Goal: Information Seeking & Learning: Learn about a topic

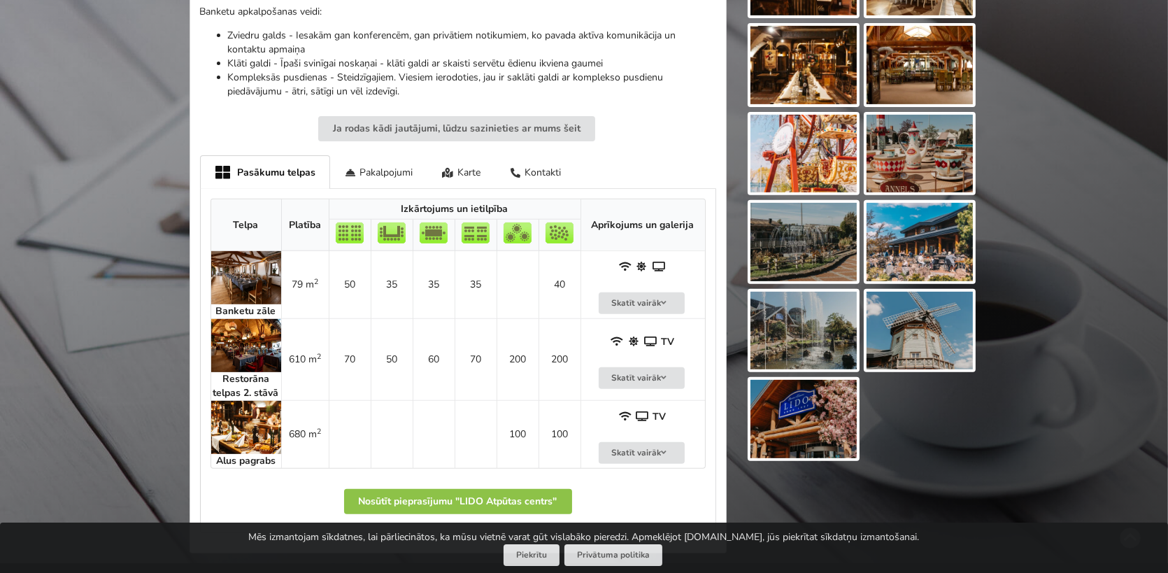
scroll to position [699, 0]
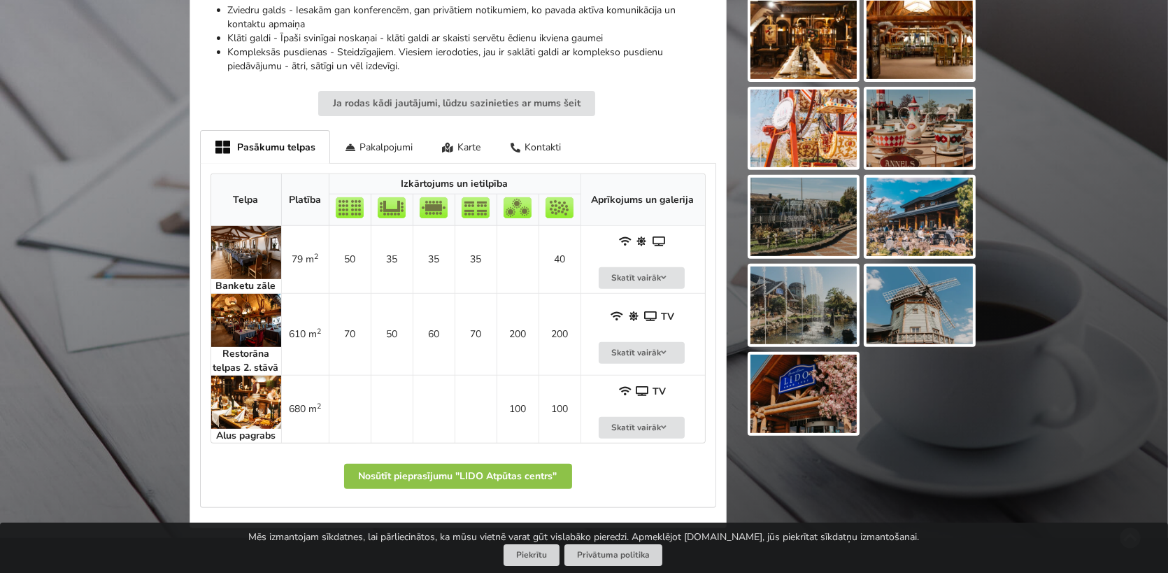
click at [239, 247] on img at bounding box center [246, 252] width 70 height 53
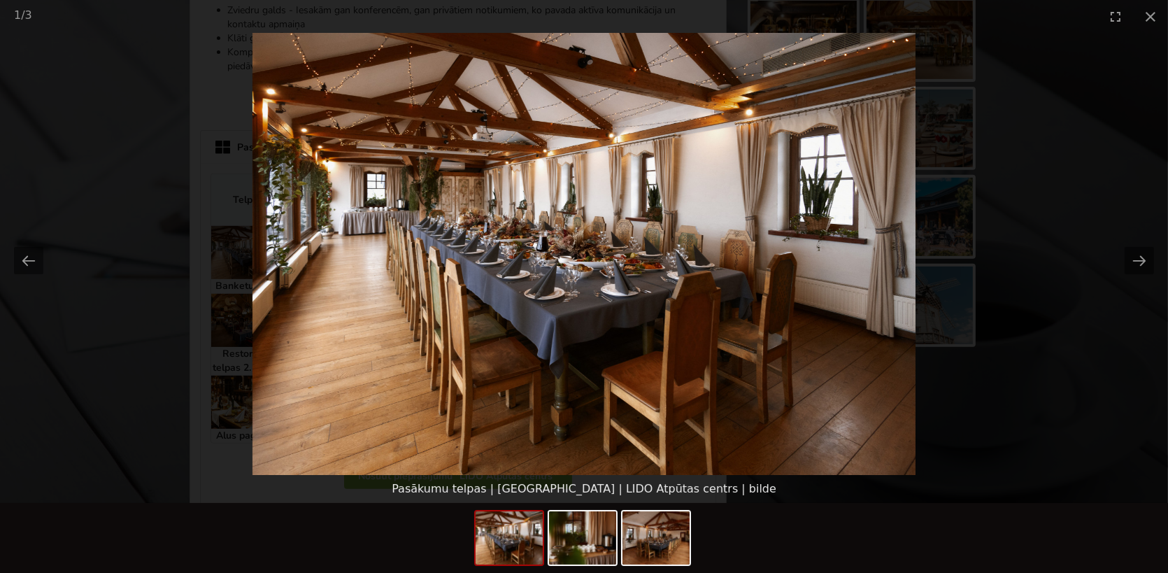
click at [201, 250] on picture at bounding box center [584, 254] width 1168 height 442
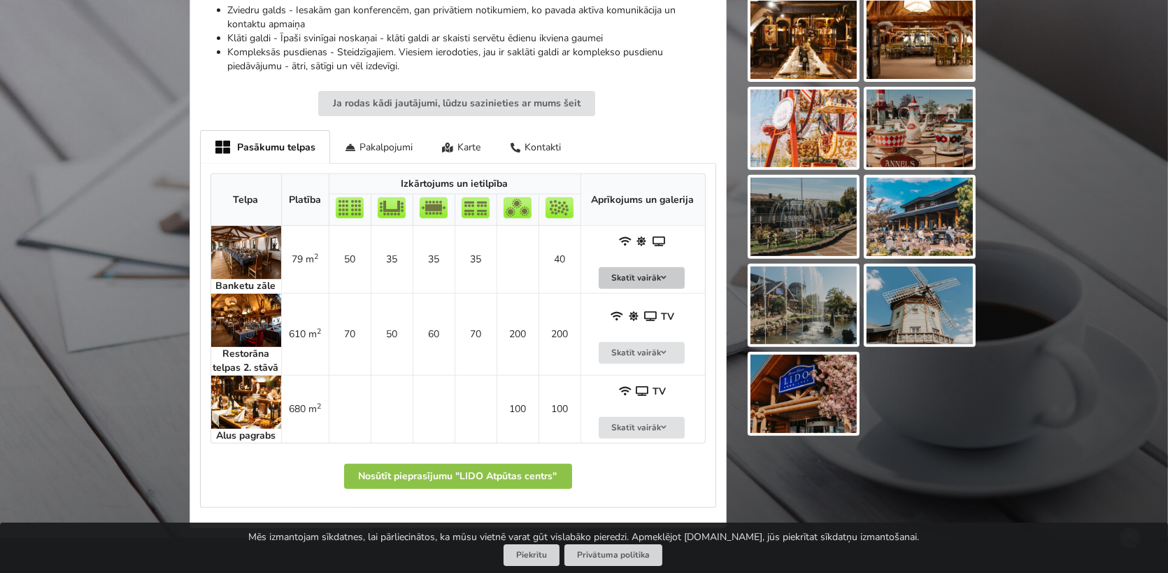
click at [622, 272] on button "Skatīt vairāk" at bounding box center [641, 278] width 87 height 22
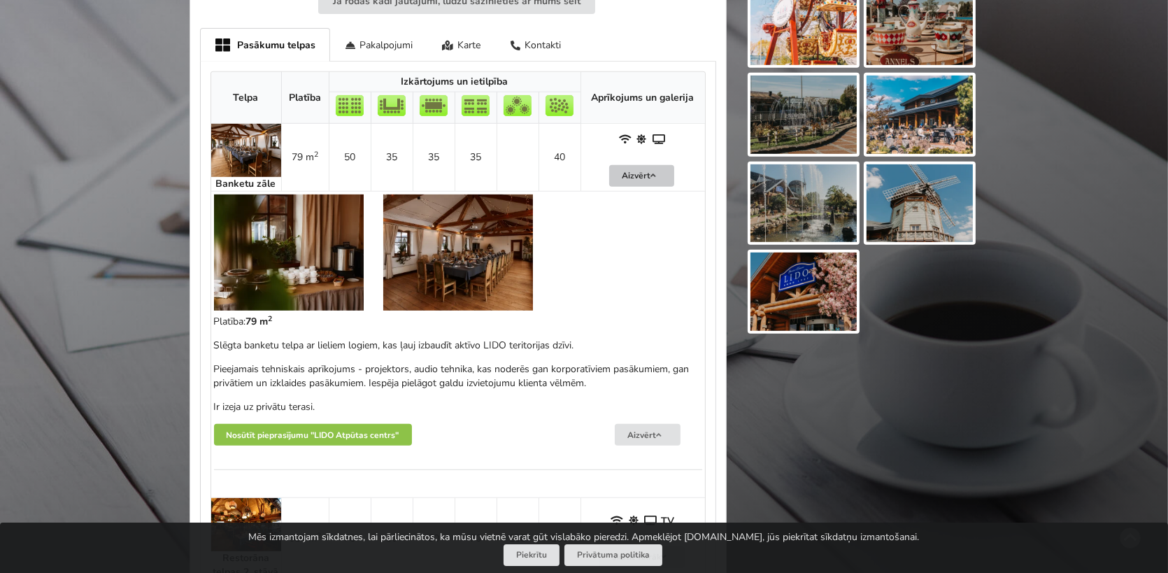
scroll to position [839, 0]
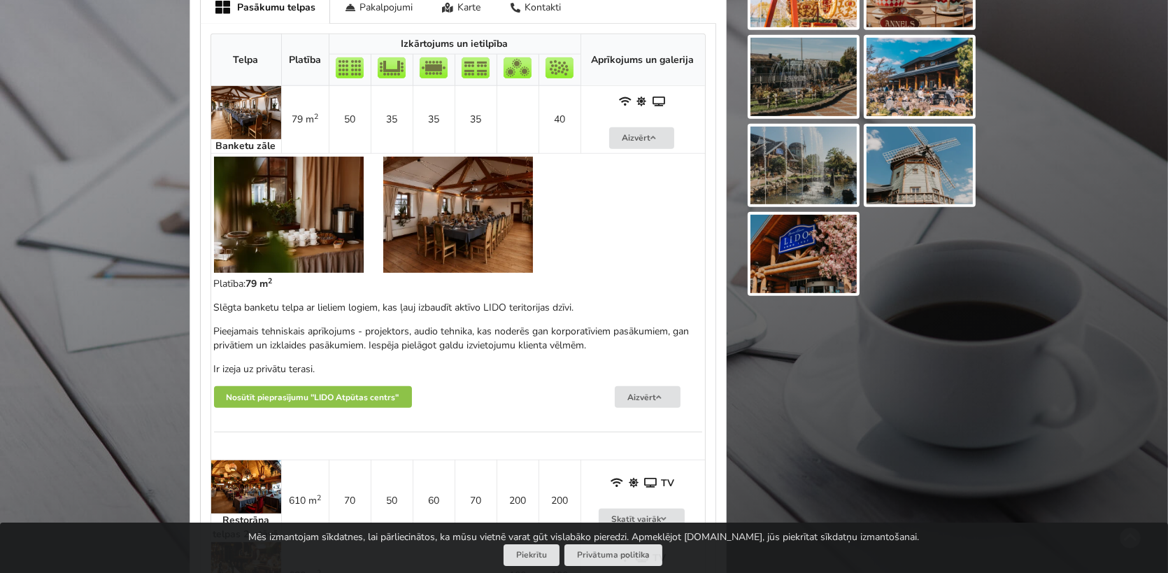
click at [309, 245] on img at bounding box center [289, 215] width 150 height 116
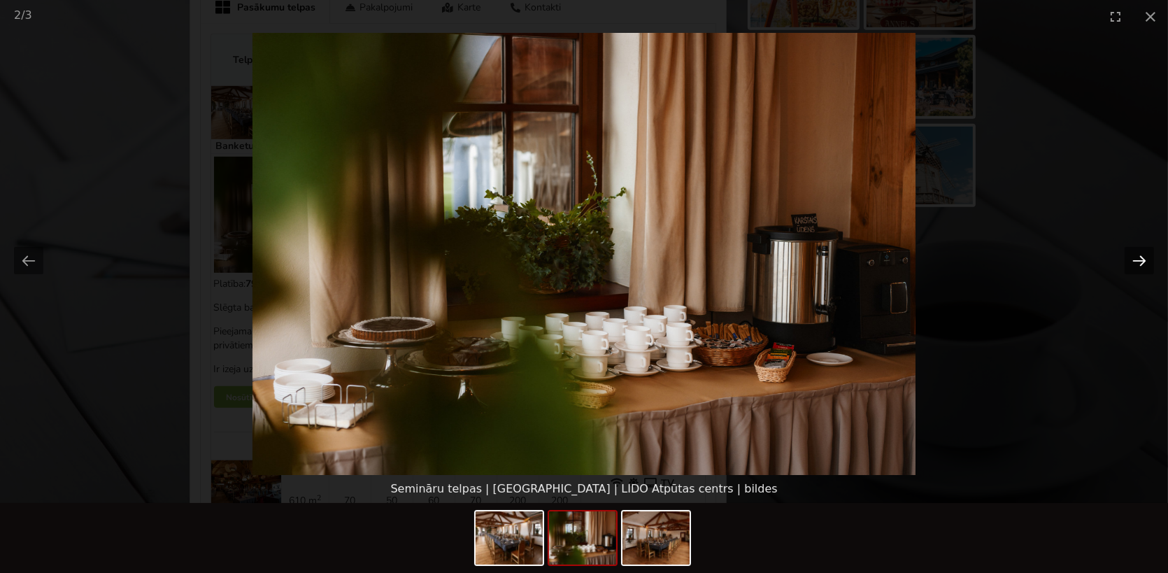
click at [1135, 259] on button "Next slide" at bounding box center [1138, 260] width 29 height 27
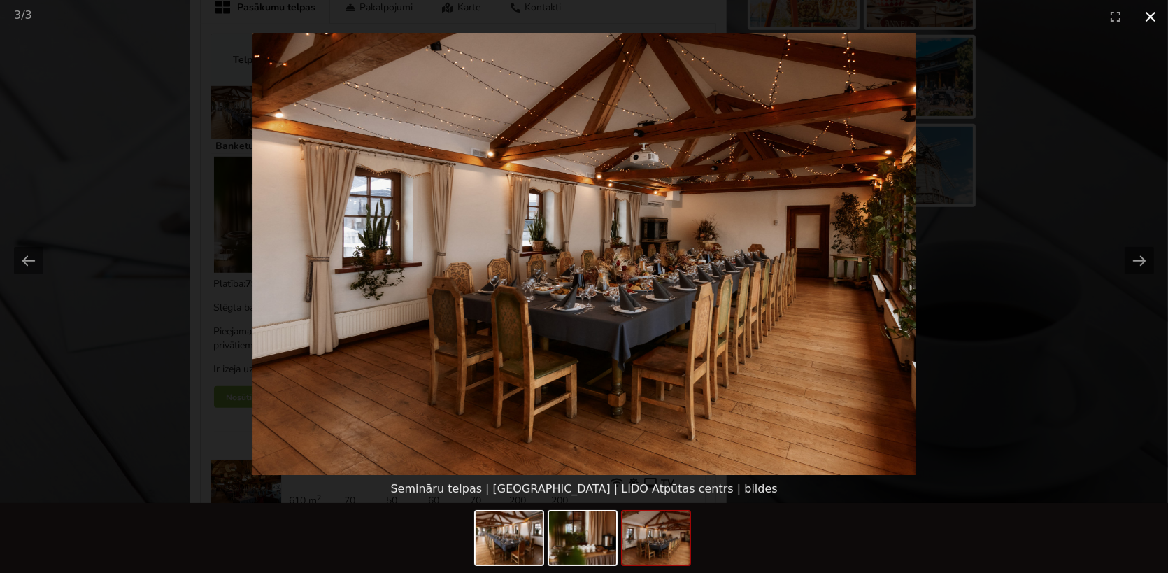
click at [1154, 17] on button "Close gallery" at bounding box center [1150, 16] width 35 height 33
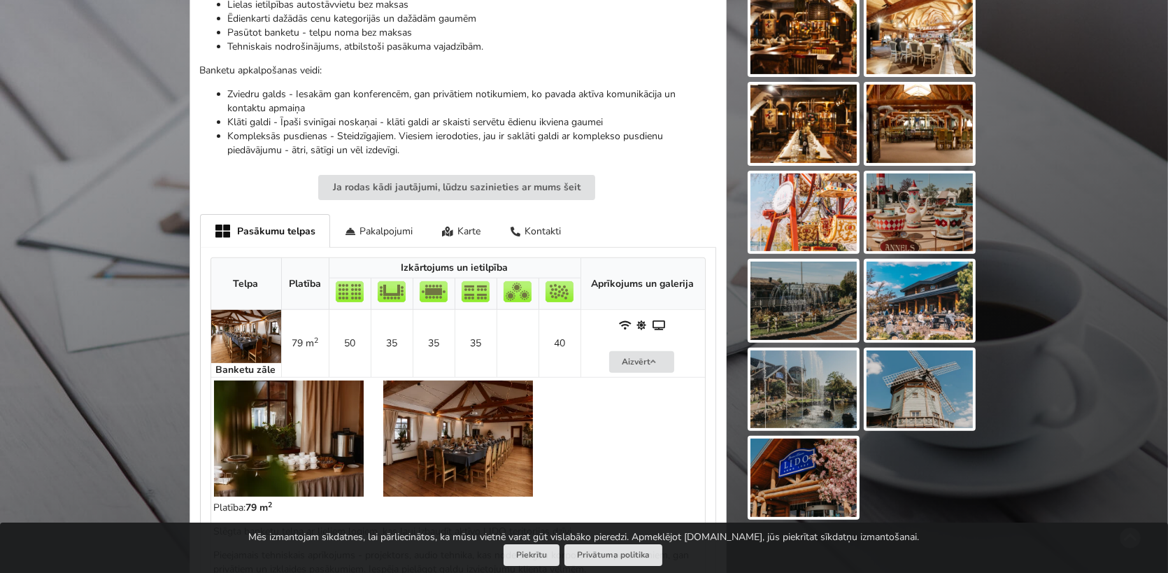
scroll to position [489, 0]
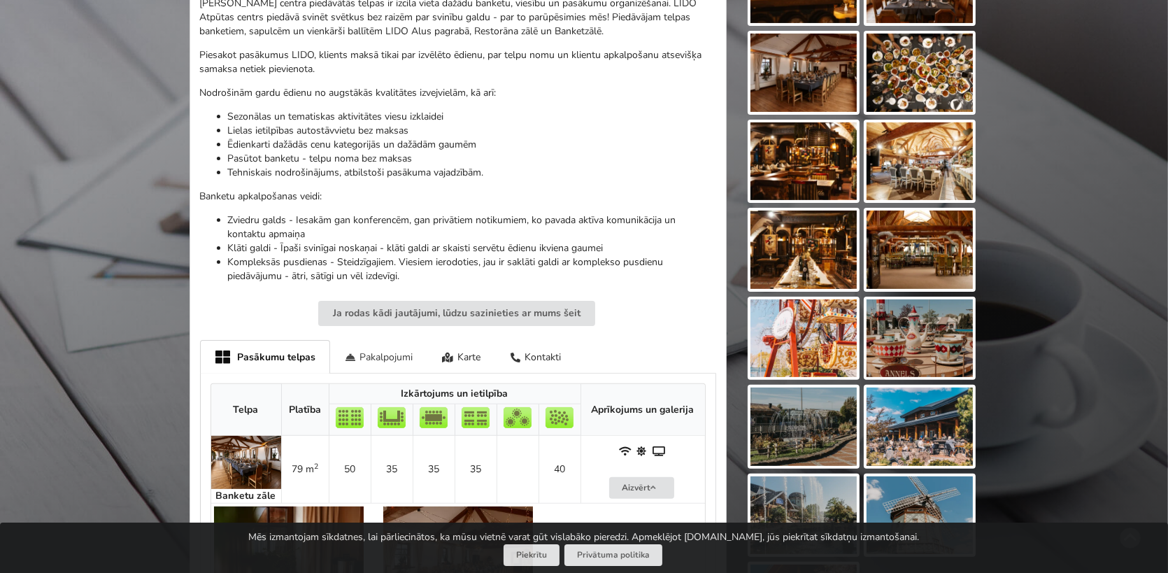
click at [374, 365] on div "Pakalpojumi" at bounding box center [379, 356] width 98 height 33
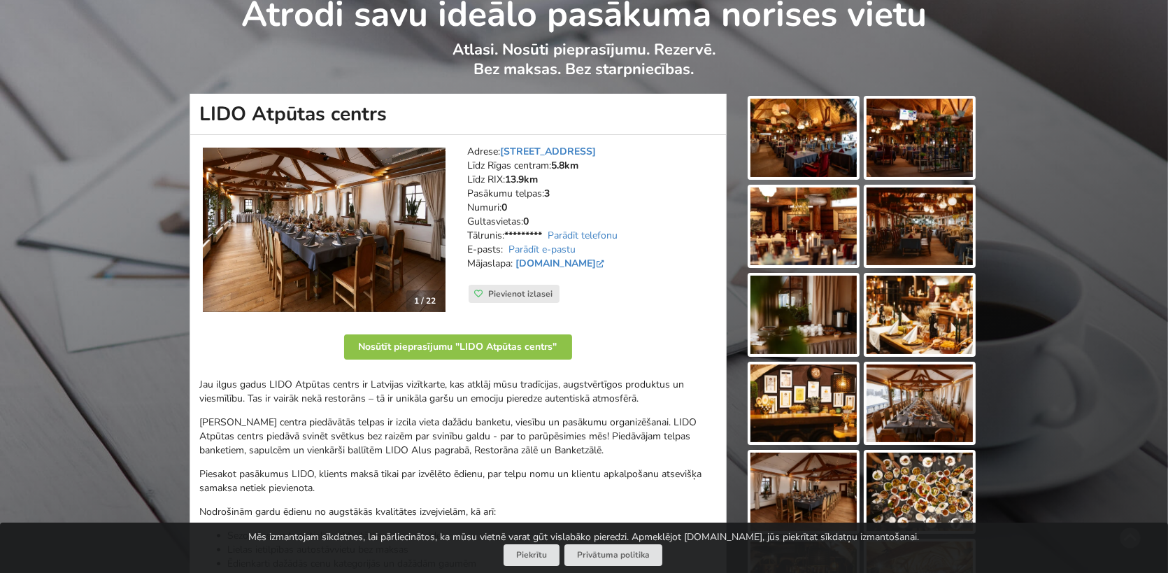
scroll to position [70, 0]
click at [378, 243] on img at bounding box center [324, 230] width 243 height 164
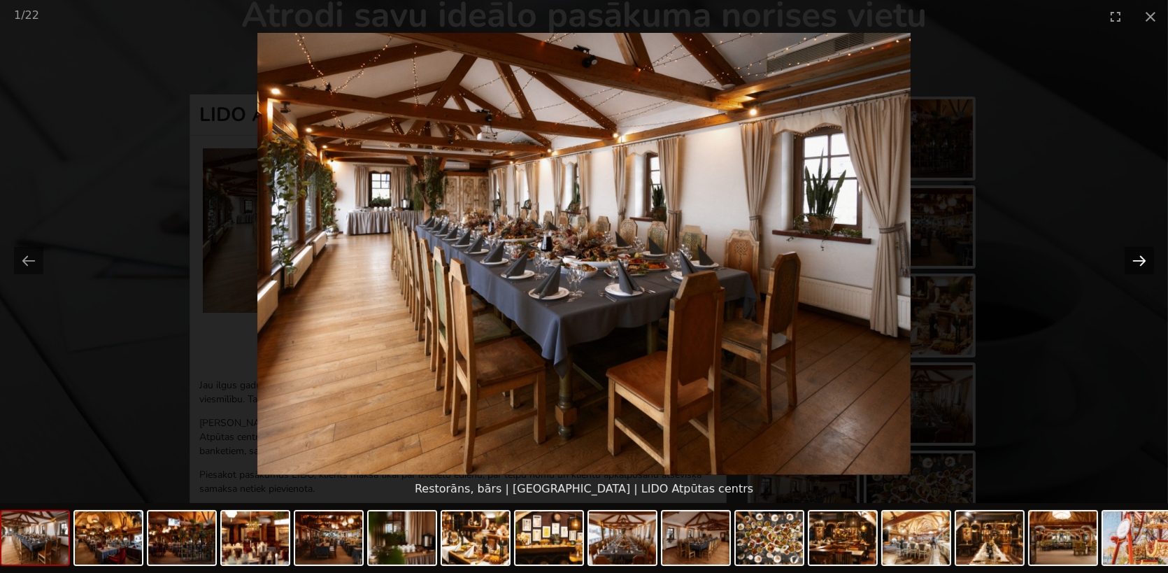
click at [1140, 259] on button "Next slide" at bounding box center [1138, 260] width 29 height 27
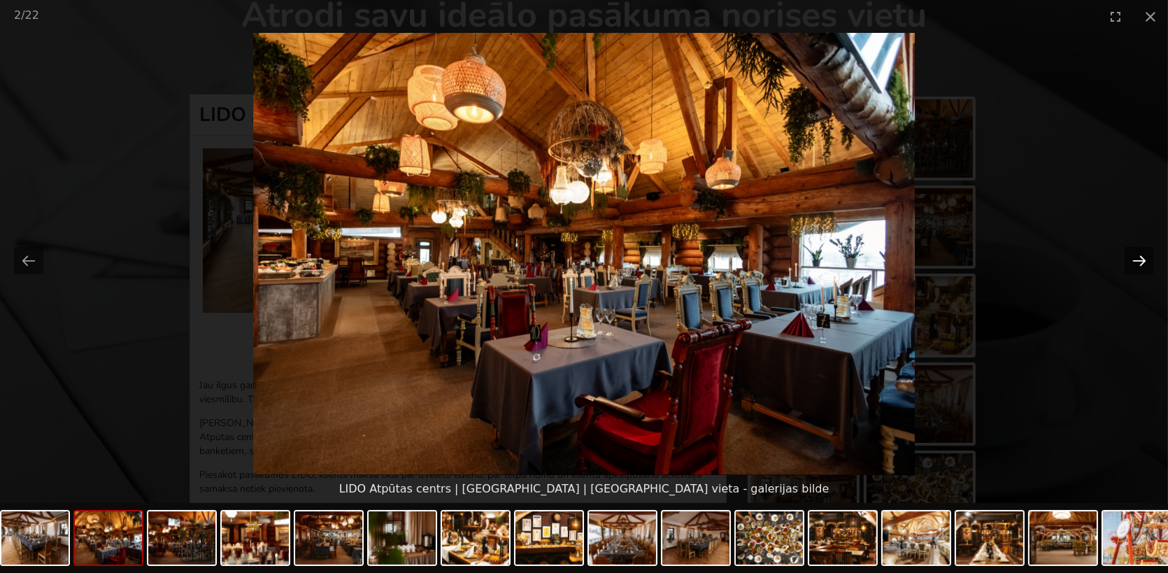
click at [1140, 259] on button "Next slide" at bounding box center [1138, 260] width 29 height 27
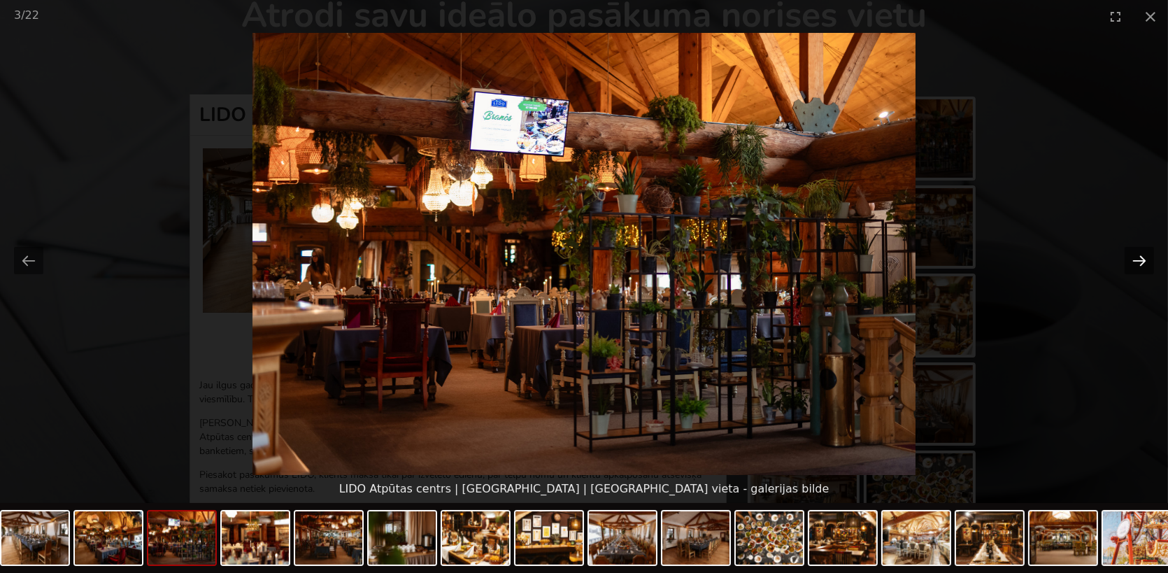
click at [1140, 259] on button "Next slide" at bounding box center [1138, 260] width 29 height 27
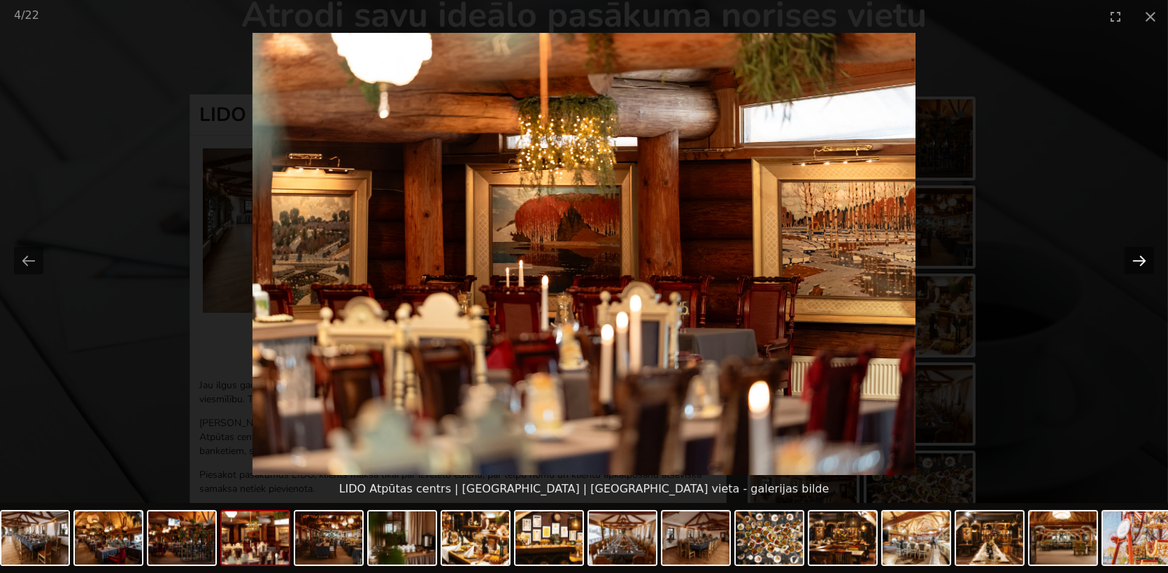
click at [1140, 259] on button "Next slide" at bounding box center [1138, 260] width 29 height 27
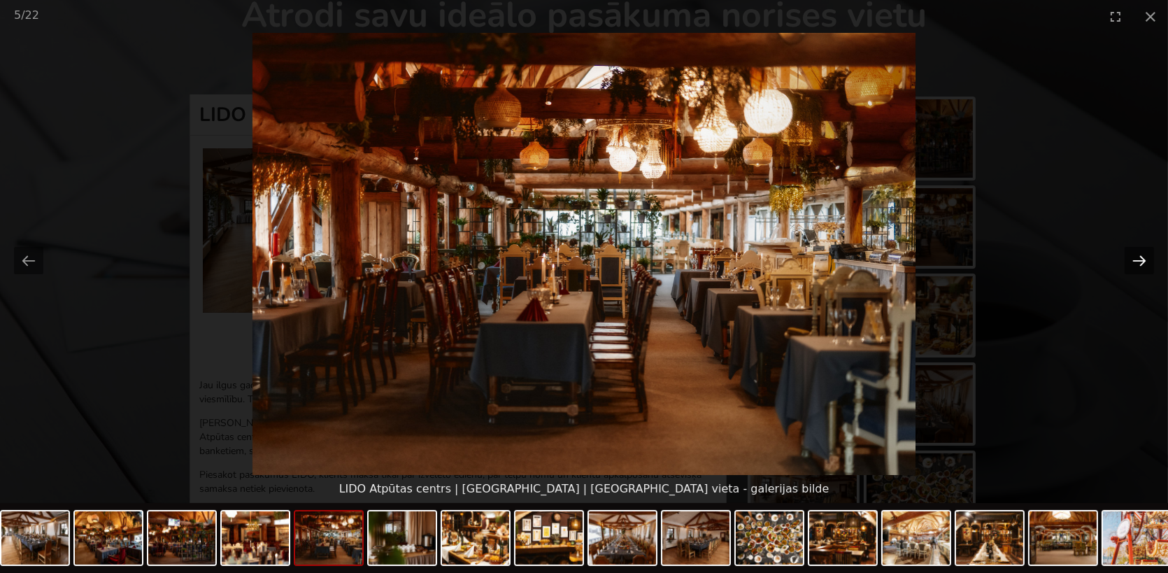
click at [1140, 259] on button "Next slide" at bounding box center [1138, 260] width 29 height 27
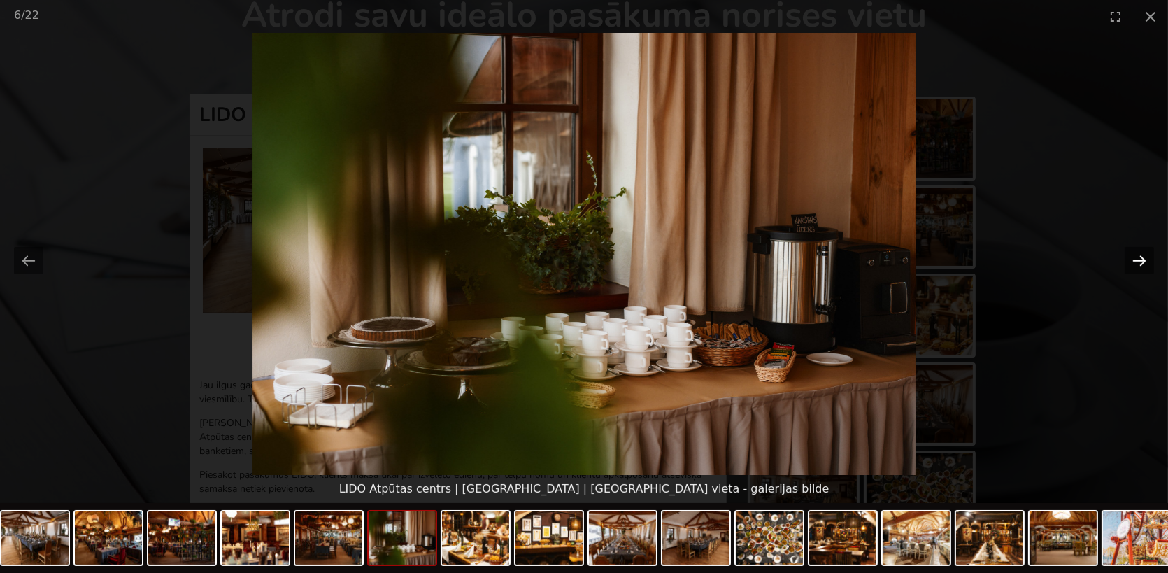
click at [1140, 259] on button "Next slide" at bounding box center [1138, 260] width 29 height 27
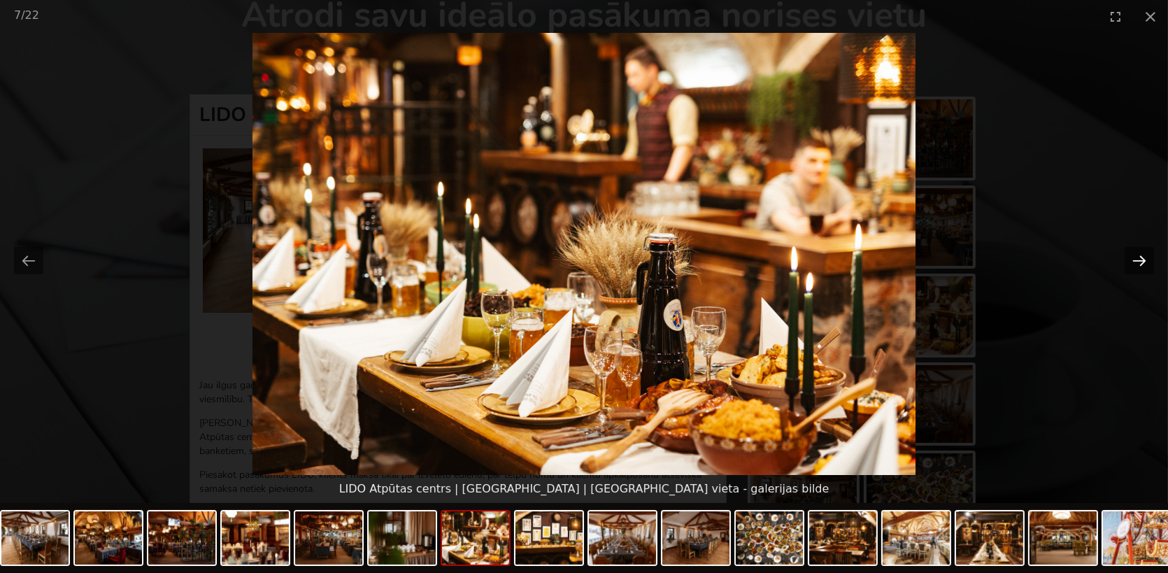
click at [1140, 259] on button "Next slide" at bounding box center [1138, 260] width 29 height 27
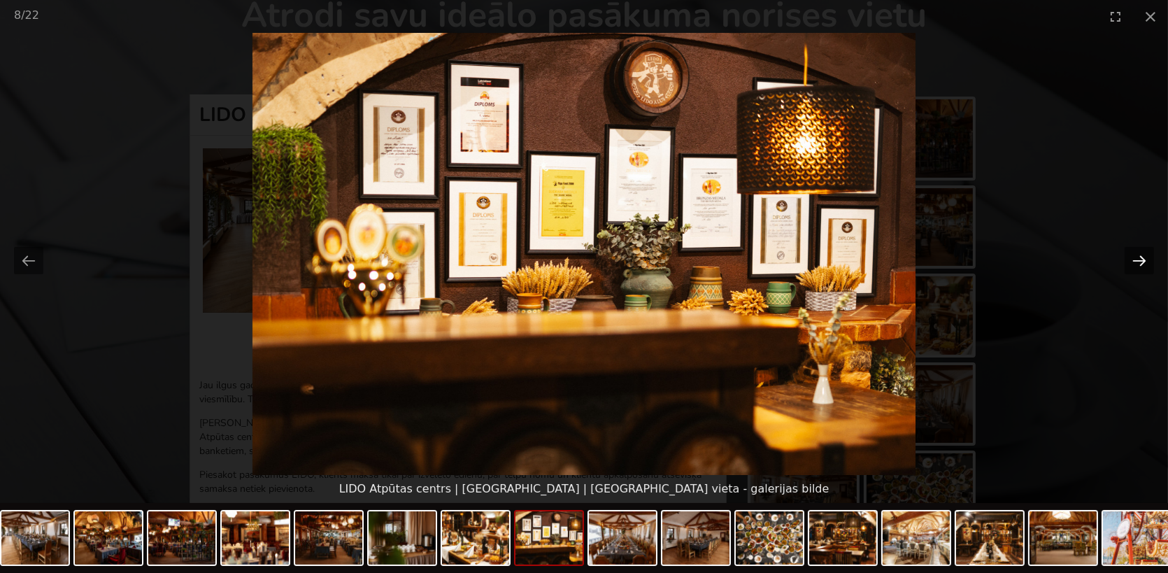
click at [1140, 259] on button "Next slide" at bounding box center [1138, 260] width 29 height 27
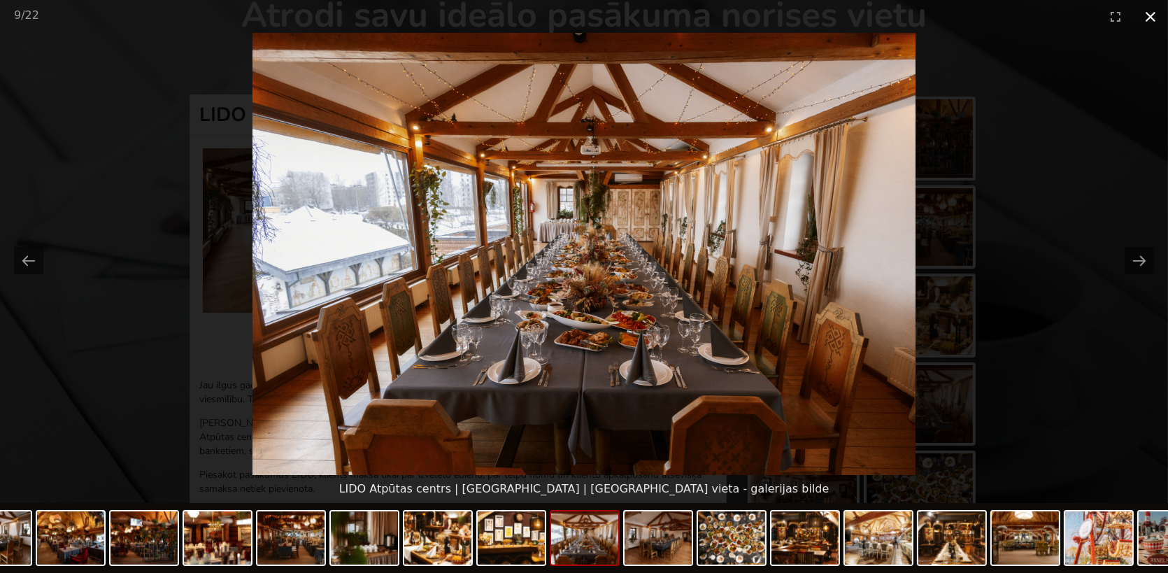
click at [1151, 18] on button "Close gallery" at bounding box center [1150, 16] width 35 height 33
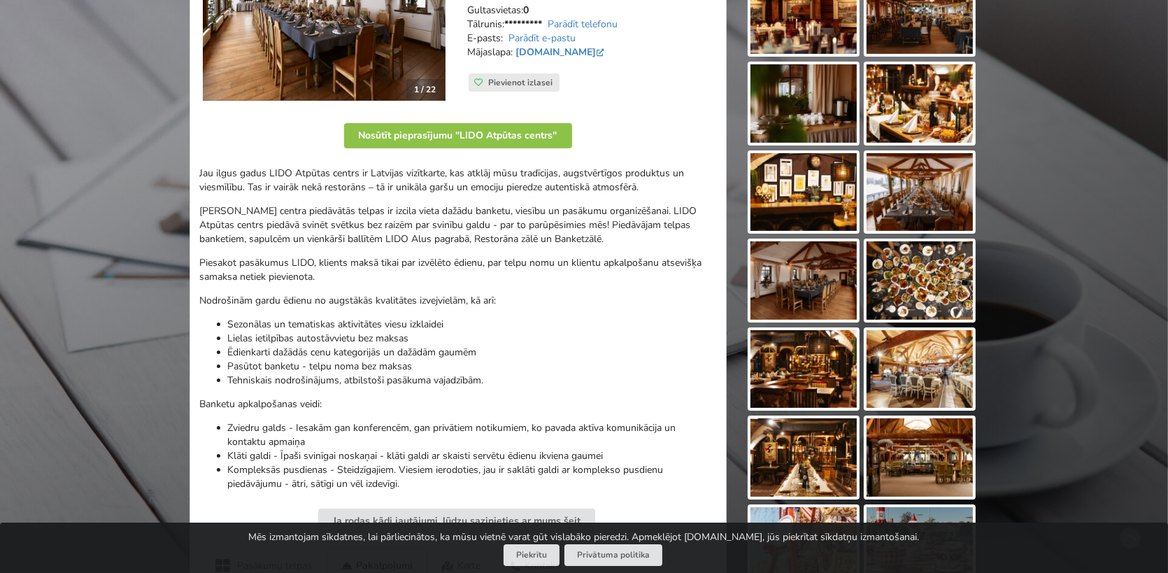
scroll to position [280, 0]
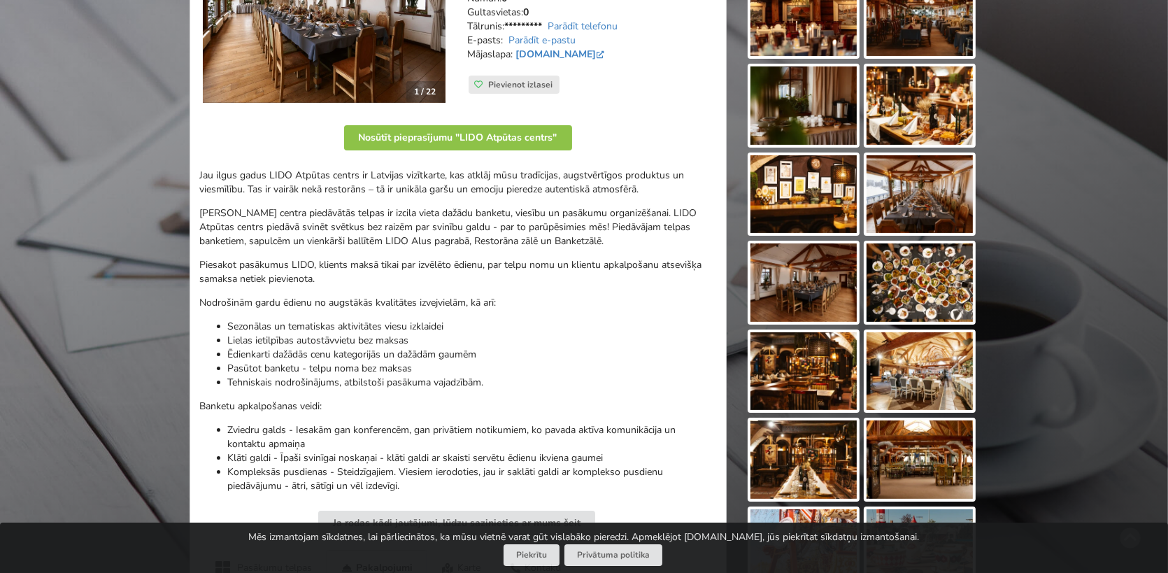
click at [922, 199] on img at bounding box center [919, 194] width 106 height 78
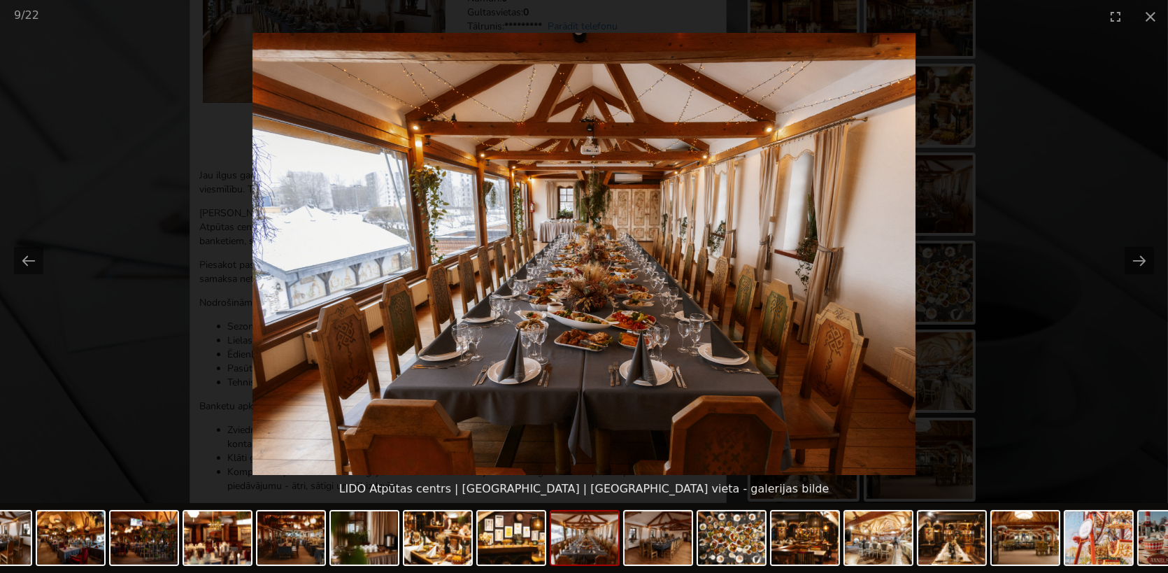
scroll to position [0, 0]
click at [993, 74] on picture at bounding box center [584, 254] width 1168 height 442
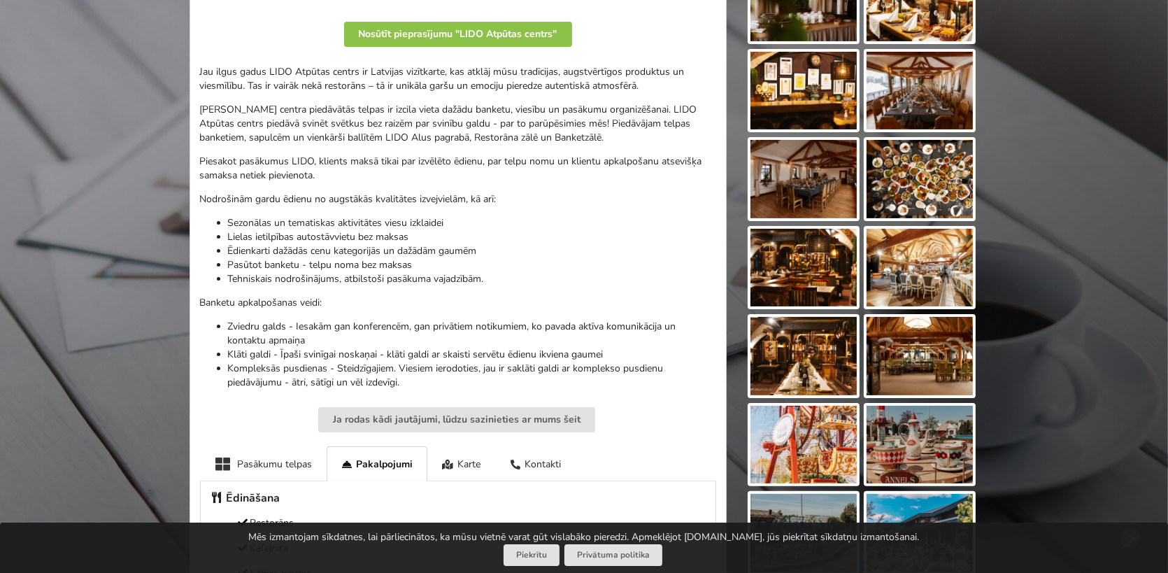
scroll to position [419, 0]
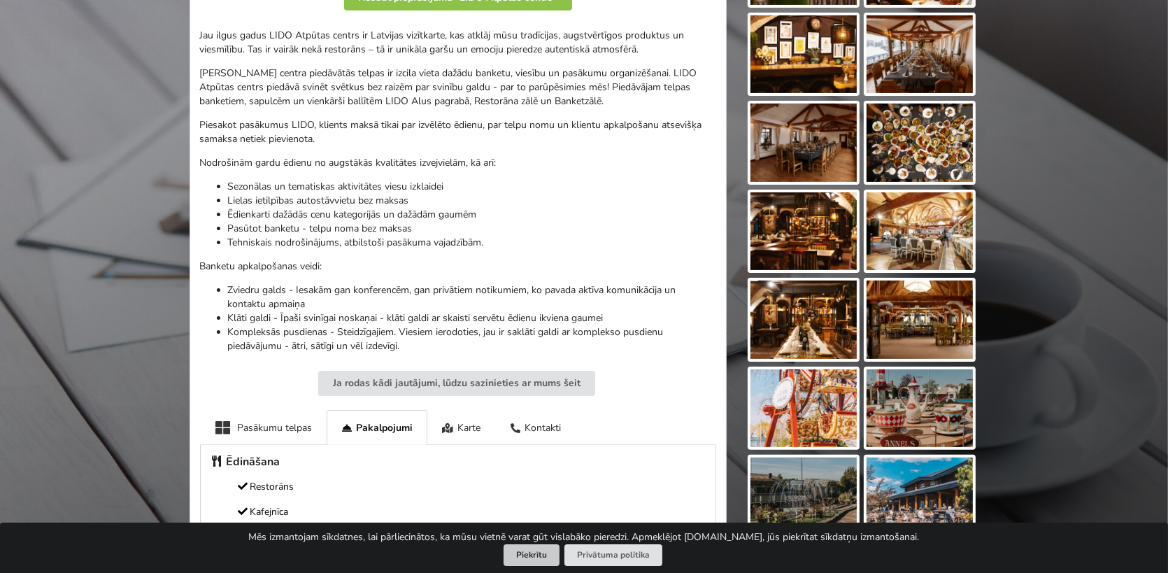
click at [547, 556] on button "Piekrītu" at bounding box center [531, 555] width 56 height 22
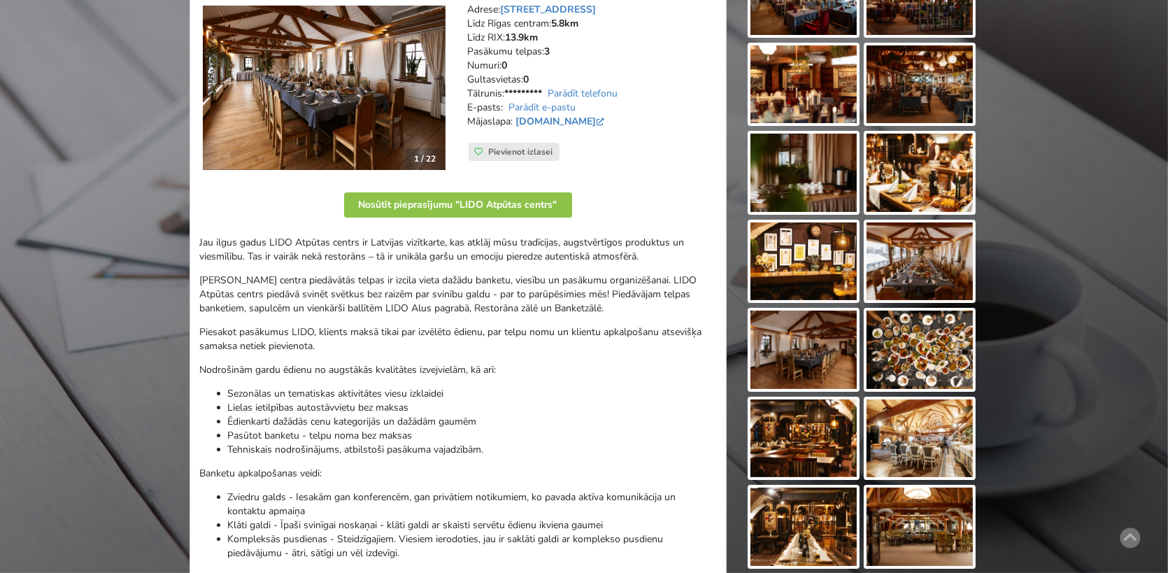
scroll to position [210, 0]
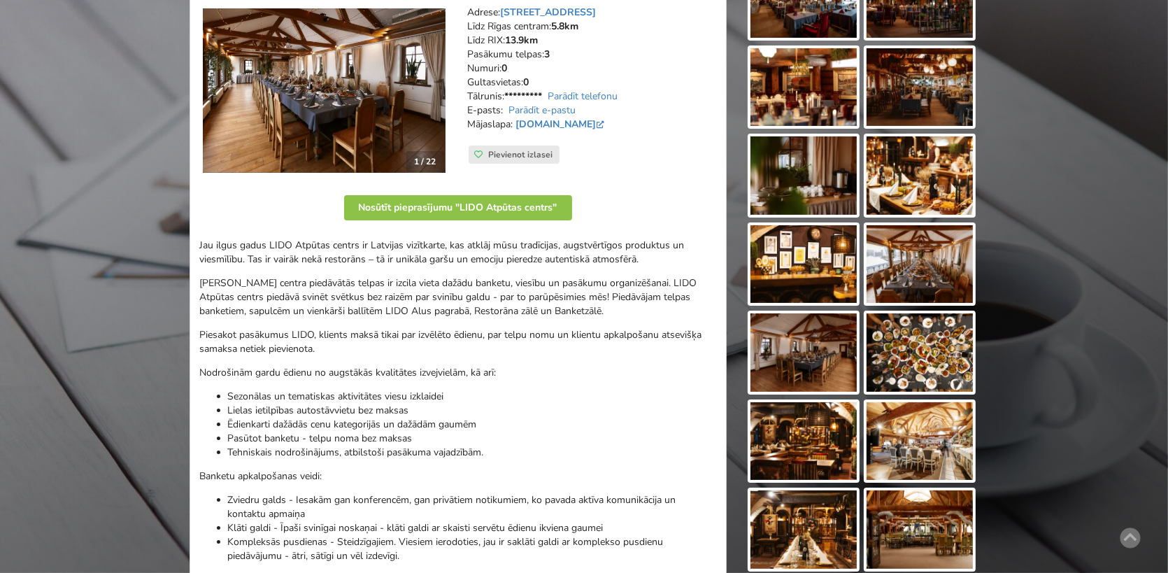
click at [807, 340] on img at bounding box center [803, 352] width 106 height 78
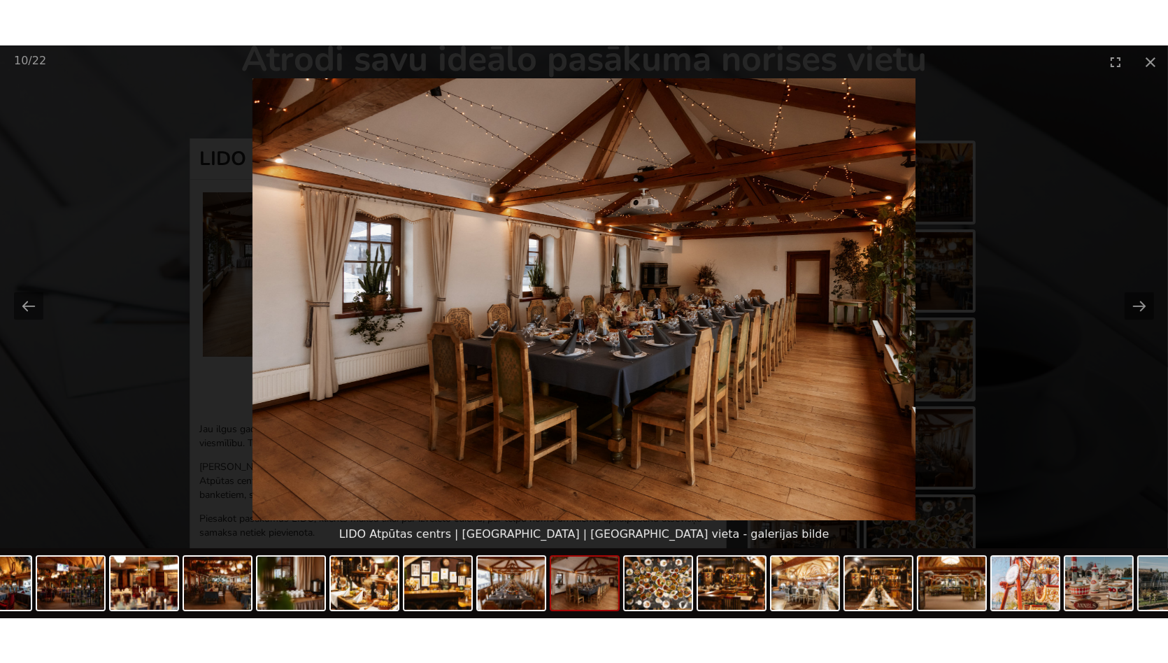
scroll to position [70, 0]
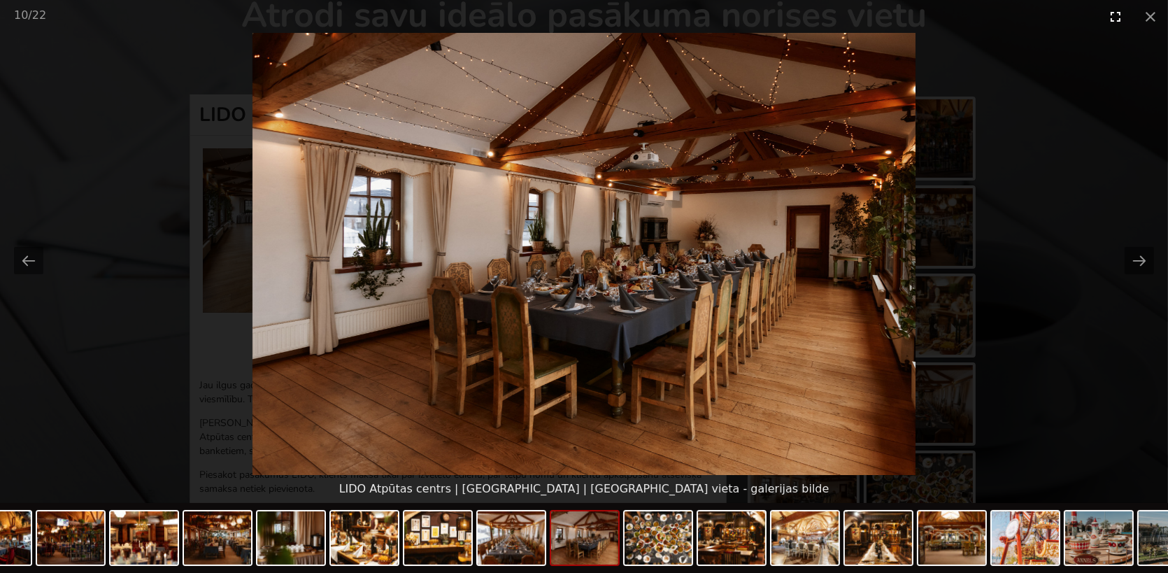
click at [1114, 14] on button "Toggle fullscreen" at bounding box center [1115, 16] width 35 height 33
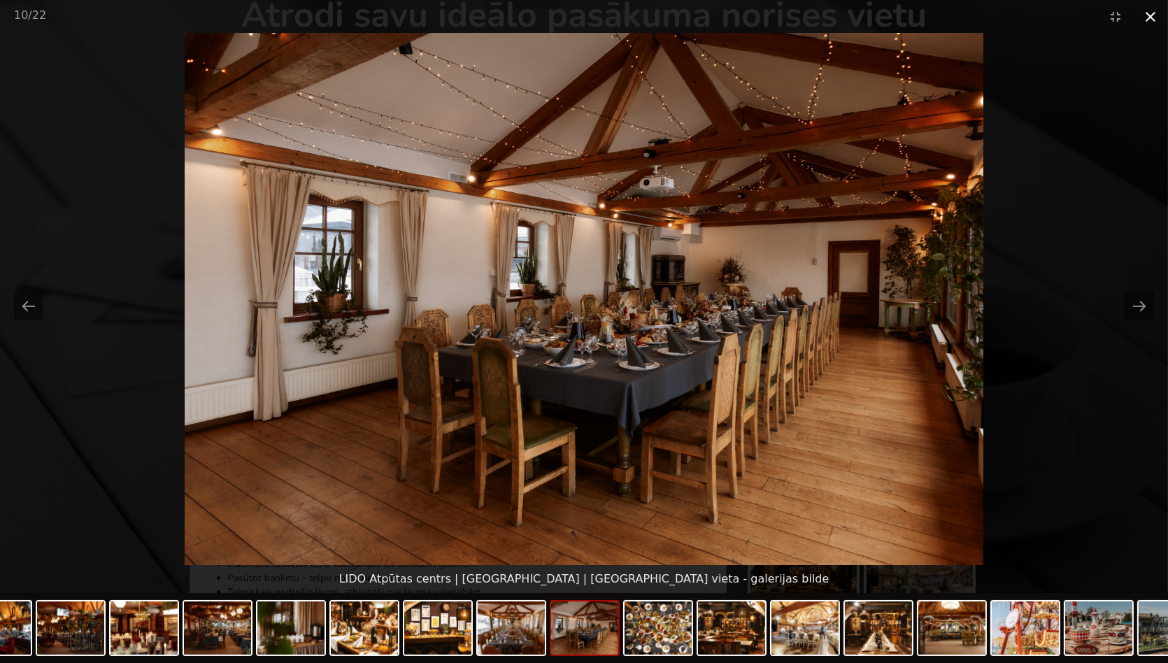
click at [1149, 13] on button "Close gallery" at bounding box center [1150, 16] width 35 height 33
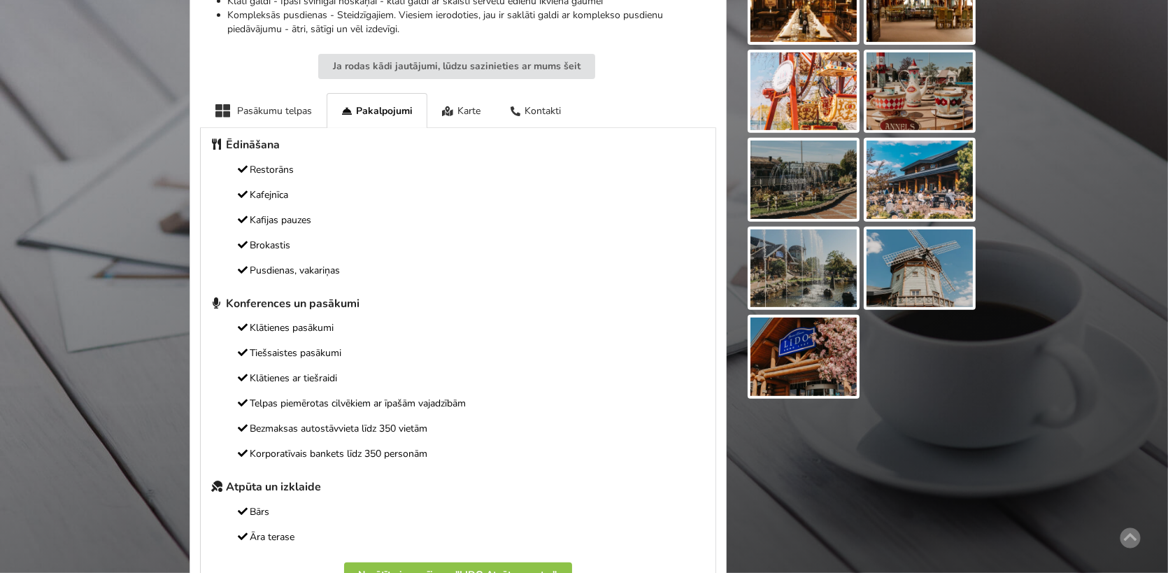
scroll to position [489, 0]
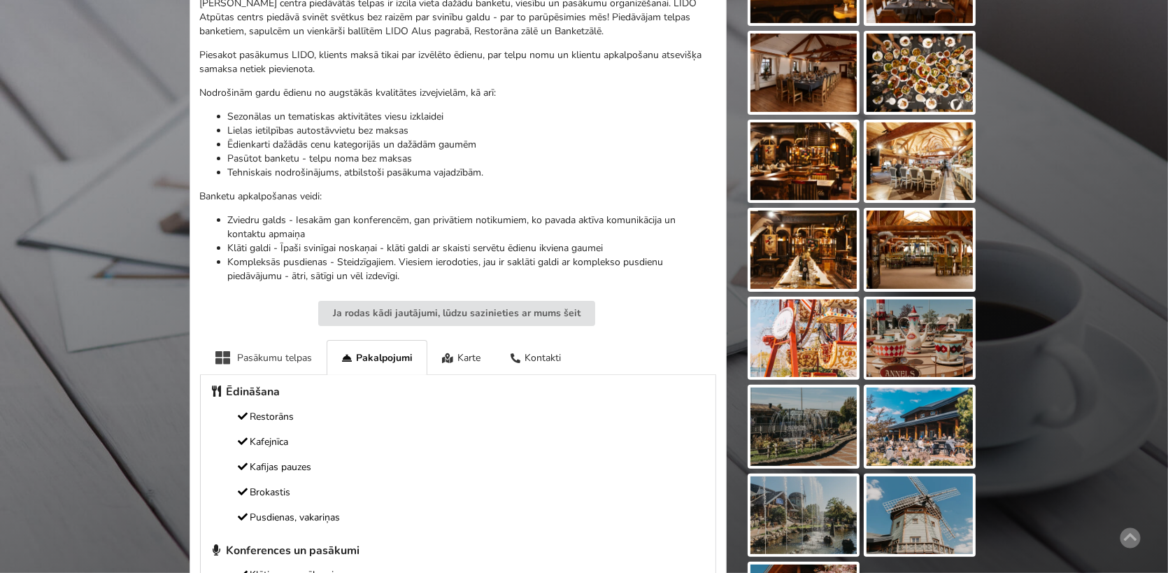
click at [319, 359] on div "Pasākumu telpas" at bounding box center [263, 357] width 127 height 34
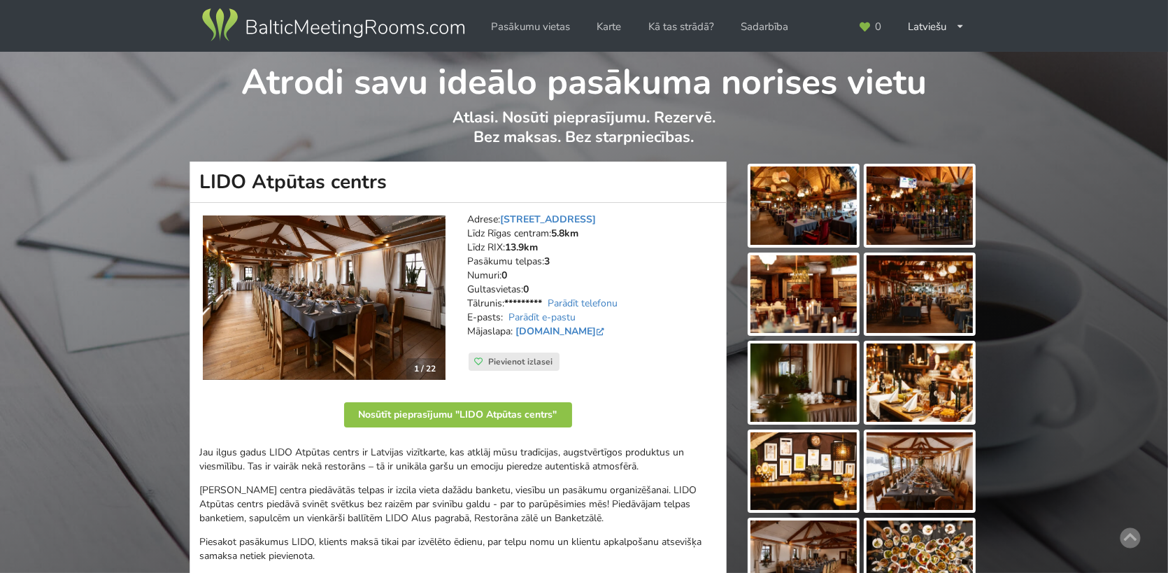
scroll to position [0, 0]
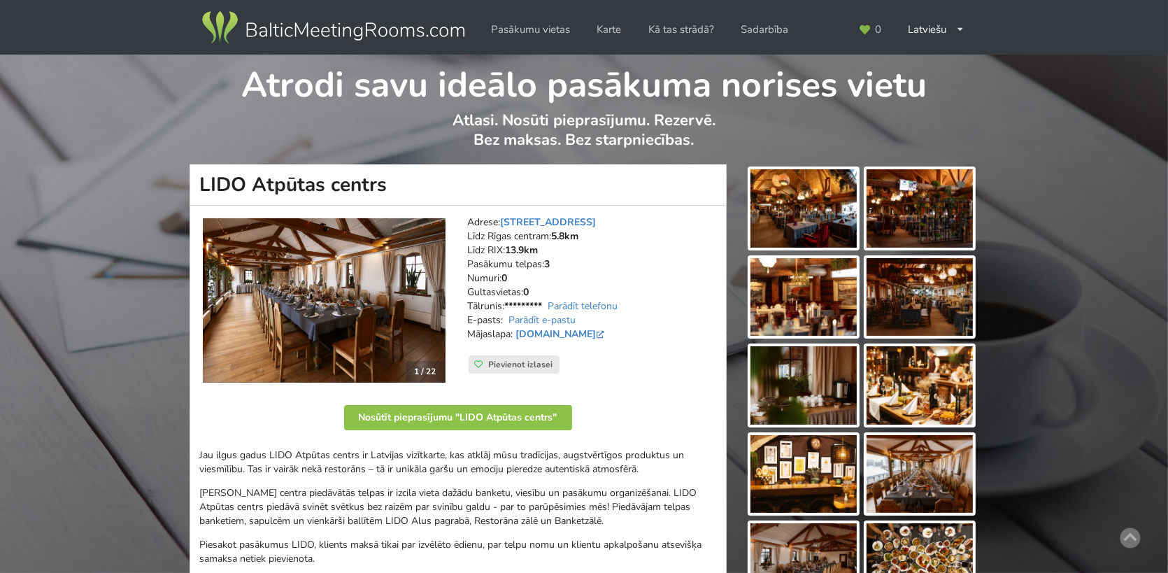
click at [902, 449] on img at bounding box center [919, 474] width 106 height 78
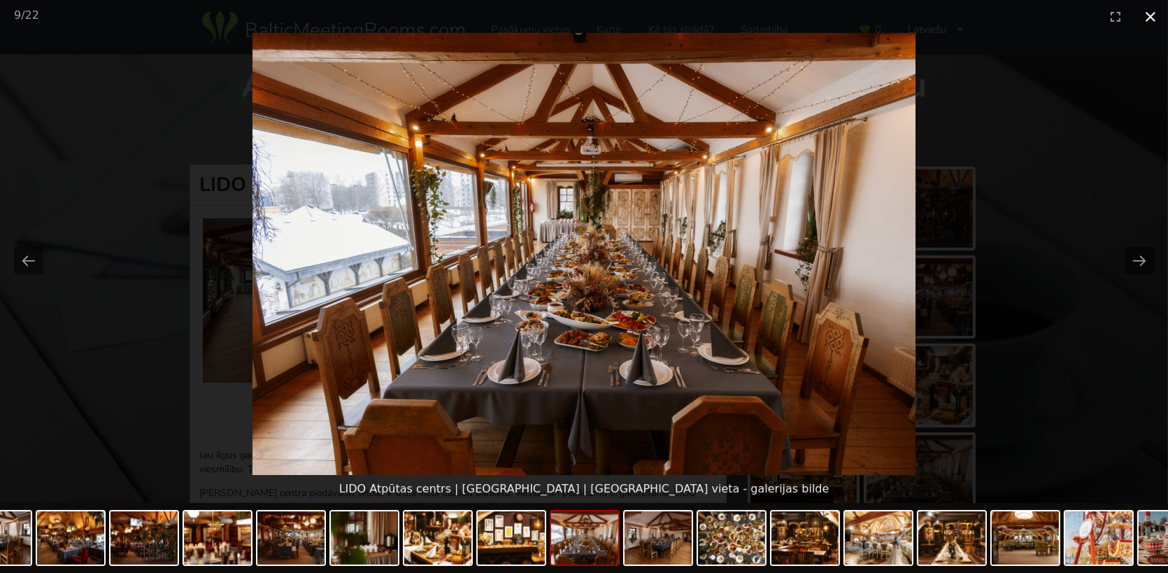
click at [1151, 13] on button "Close gallery" at bounding box center [1150, 16] width 35 height 33
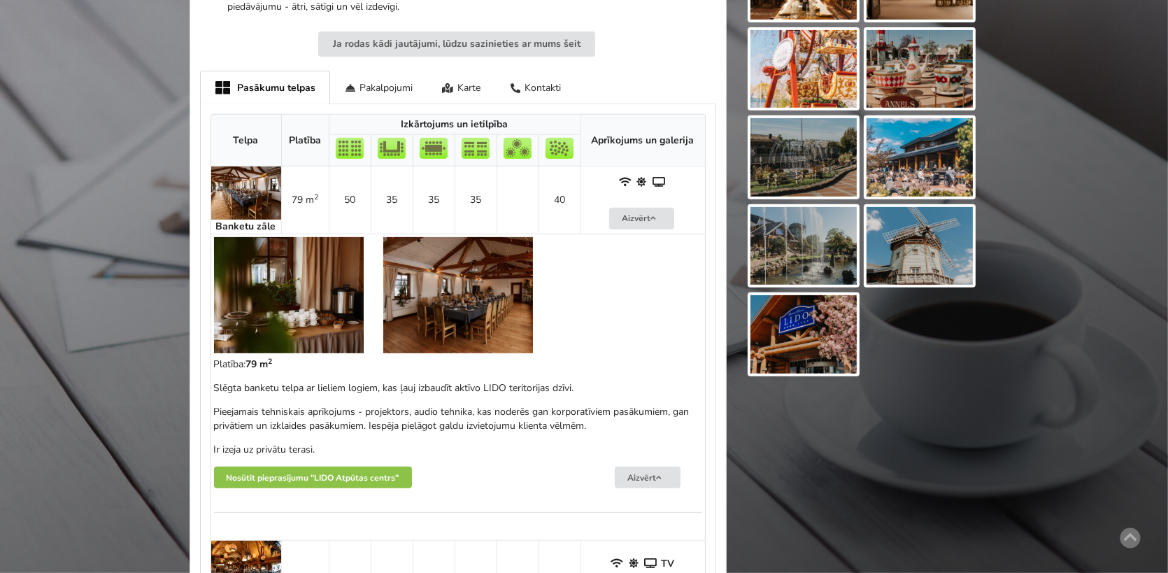
scroll to position [741, 0]
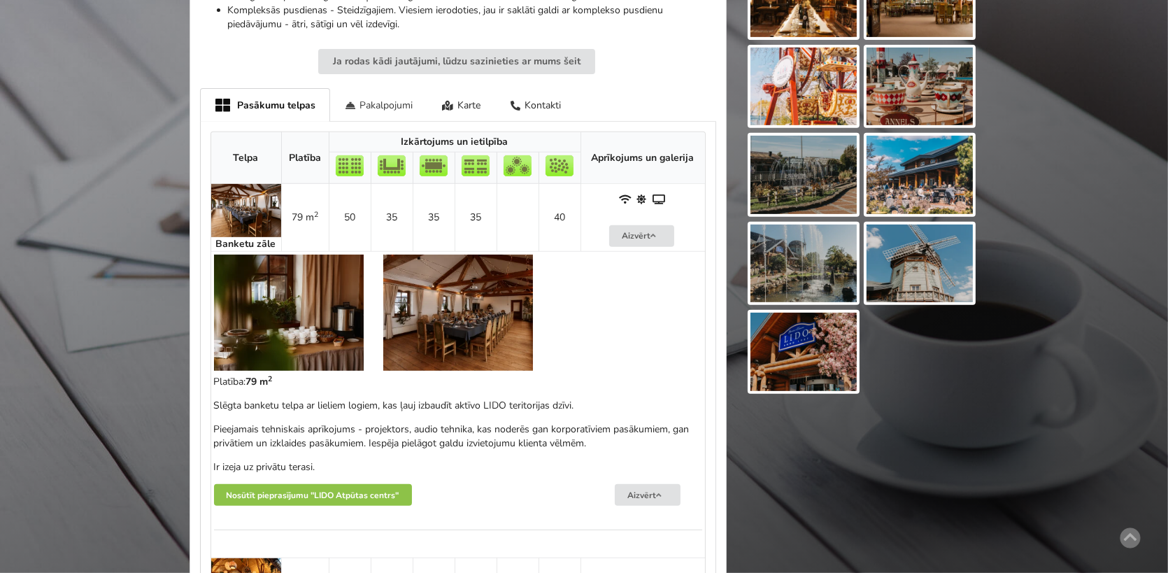
click at [385, 108] on div "Pakalpojumi" at bounding box center [379, 104] width 98 height 33
